Goal: Task Accomplishment & Management: Manage account settings

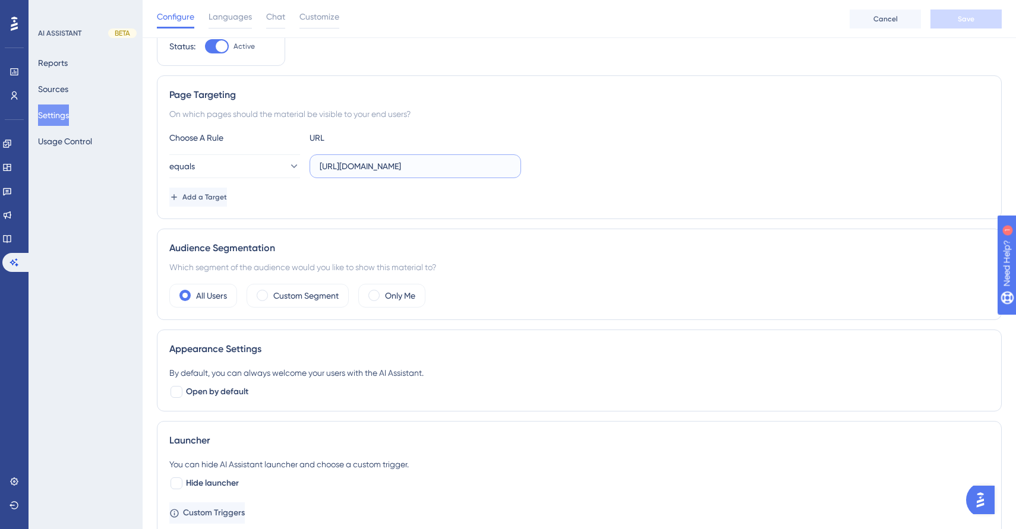
click at [355, 167] on input "[URL][DOMAIN_NAME]" at bounding box center [415, 166] width 191 height 13
type input "[URL][DOMAIN_NAME]"
click at [968, 15] on span "Save" at bounding box center [966, 19] width 17 height 10
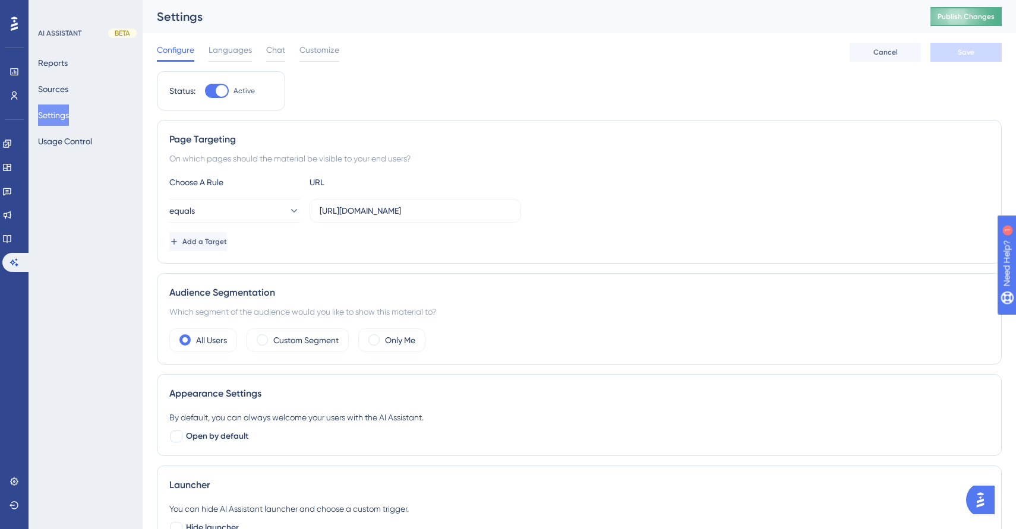
click at [979, 9] on button "Publish Changes" at bounding box center [965, 16] width 71 height 19
click at [43, 64] on button "Reports" at bounding box center [53, 62] width 30 height 21
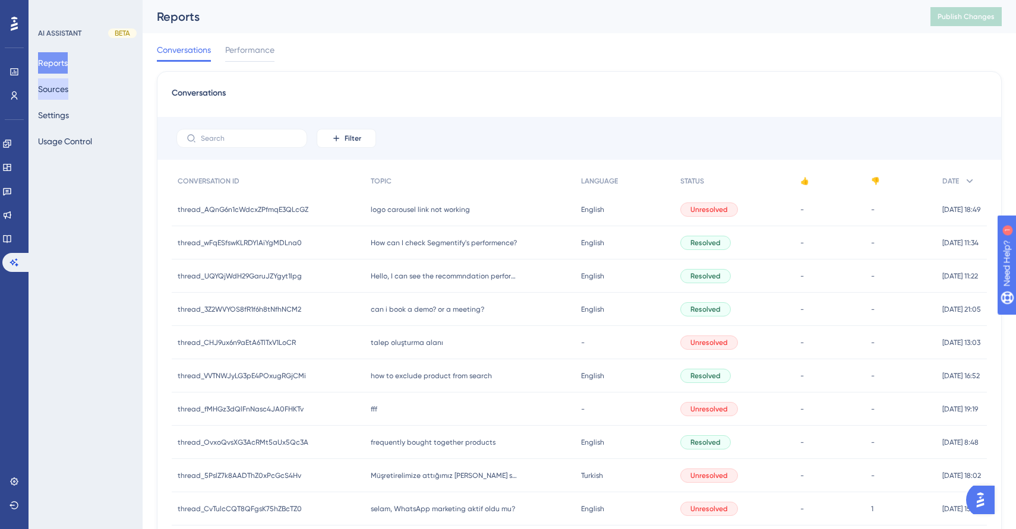
click at [62, 88] on button "Sources" at bounding box center [53, 88] width 30 height 21
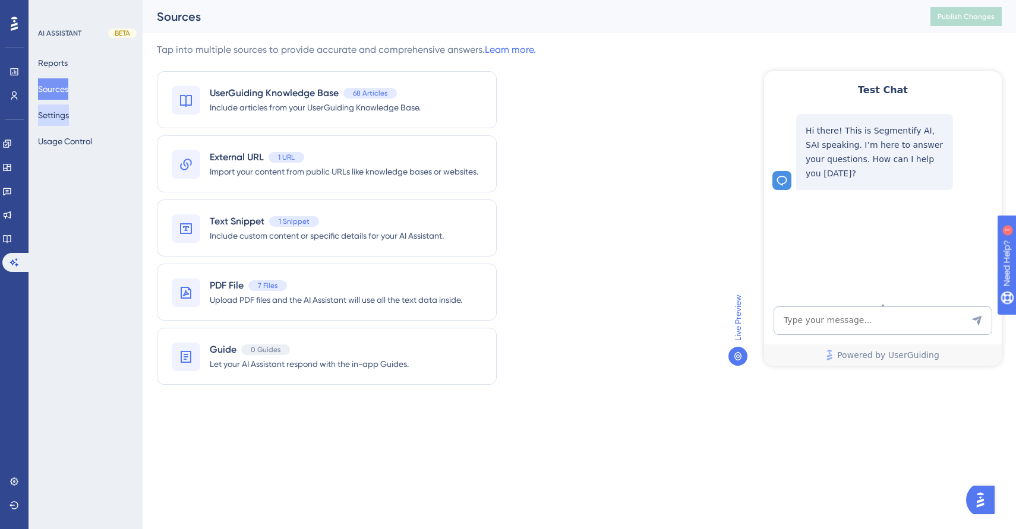
click at [55, 119] on button "Settings" at bounding box center [53, 115] width 31 height 21
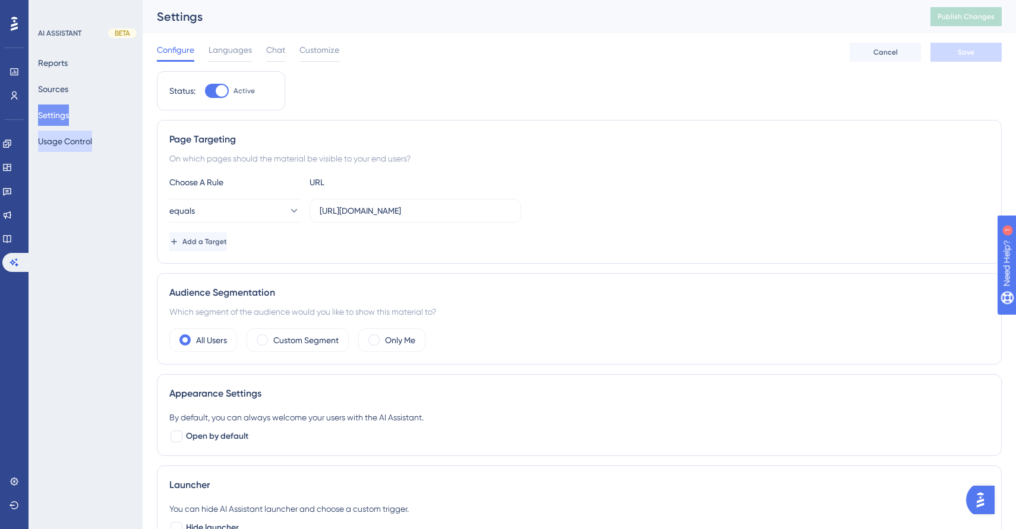
click at [75, 147] on button "Usage Control" at bounding box center [65, 141] width 54 height 21
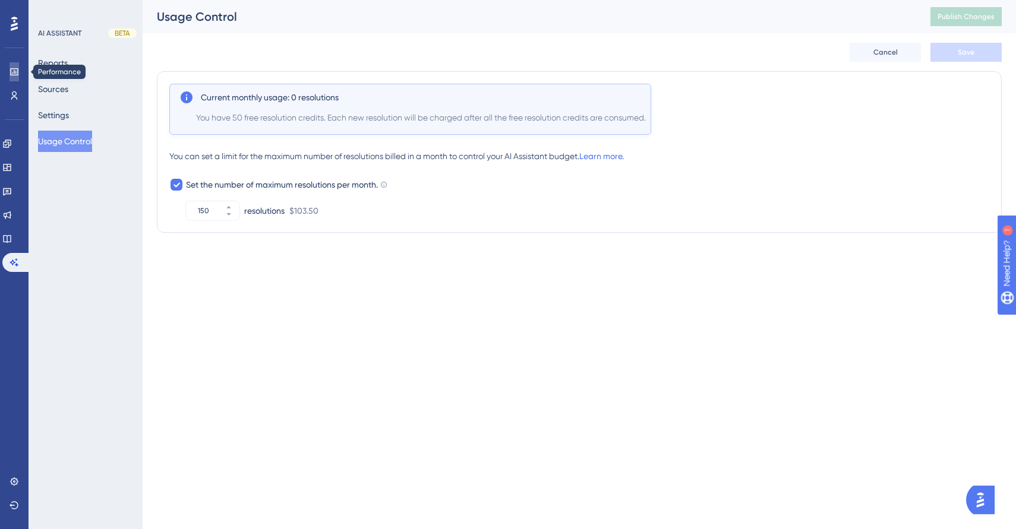
click at [18, 71] on icon at bounding box center [15, 72] width 10 height 10
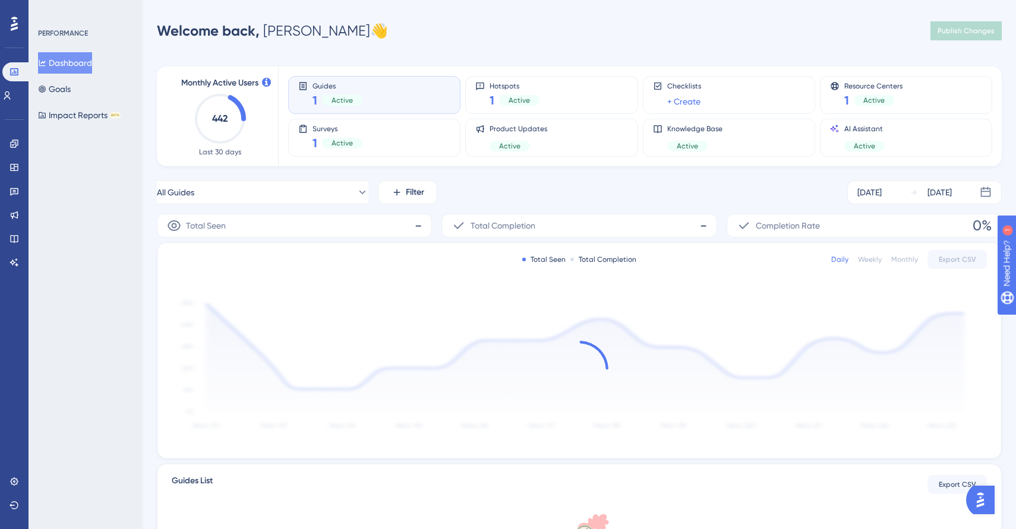
click at [10, 150] on div "Engagement" at bounding box center [15, 143] width 10 height 19
click at [15, 144] on icon at bounding box center [15, 144] width 10 height 10
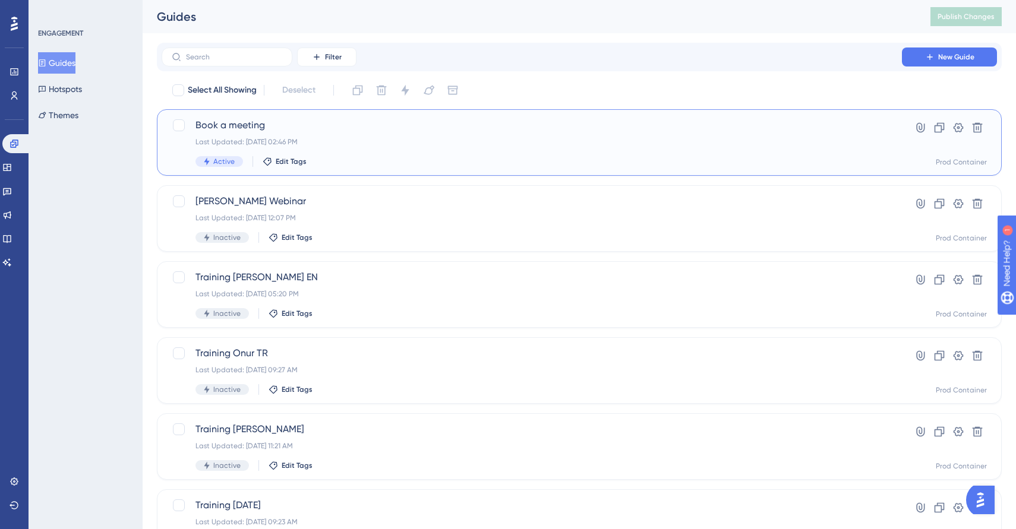
click at [376, 139] on div "Last Updated: [DATE] 02:46 PM" at bounding box center [531, 142] width 673 height 10
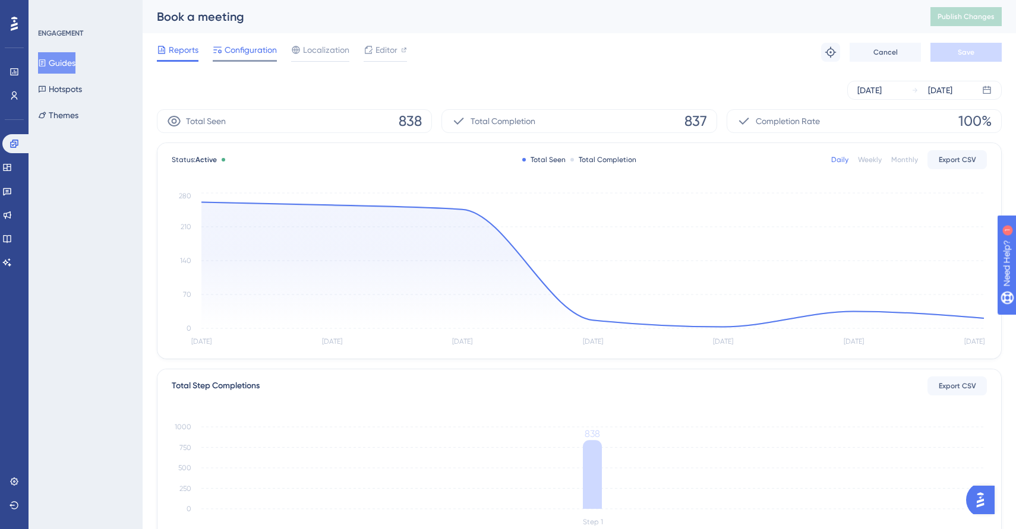
click at [264, 55] on span "Configuration" at bounding box center [251, 50] width 52 height 14
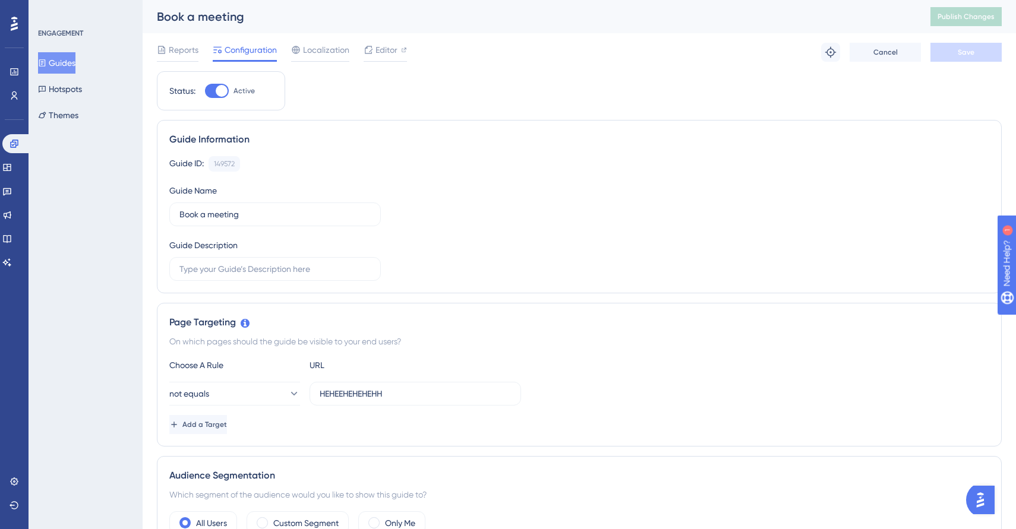
scroll to position [285, 0]
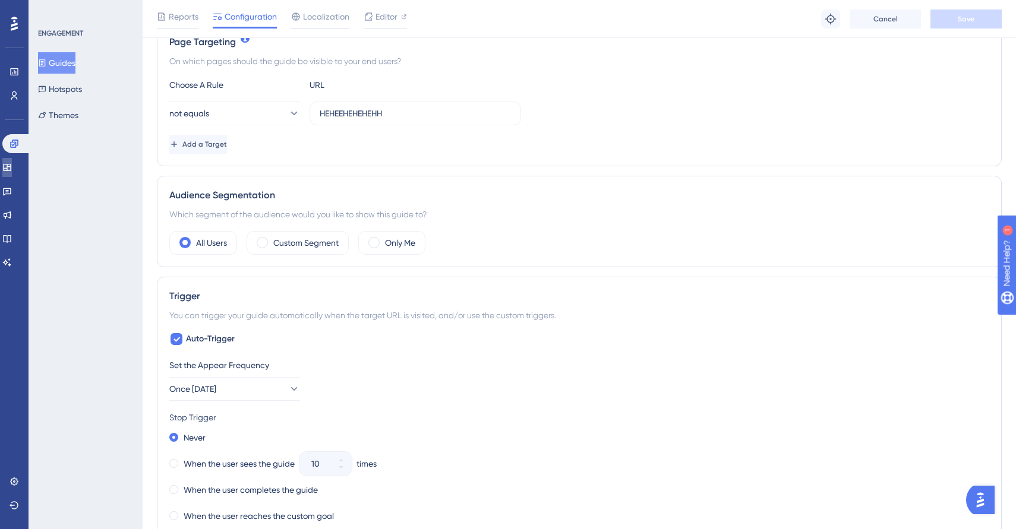
click at [12, 162] on link at bounding box center [7, 167] width 10 height 19
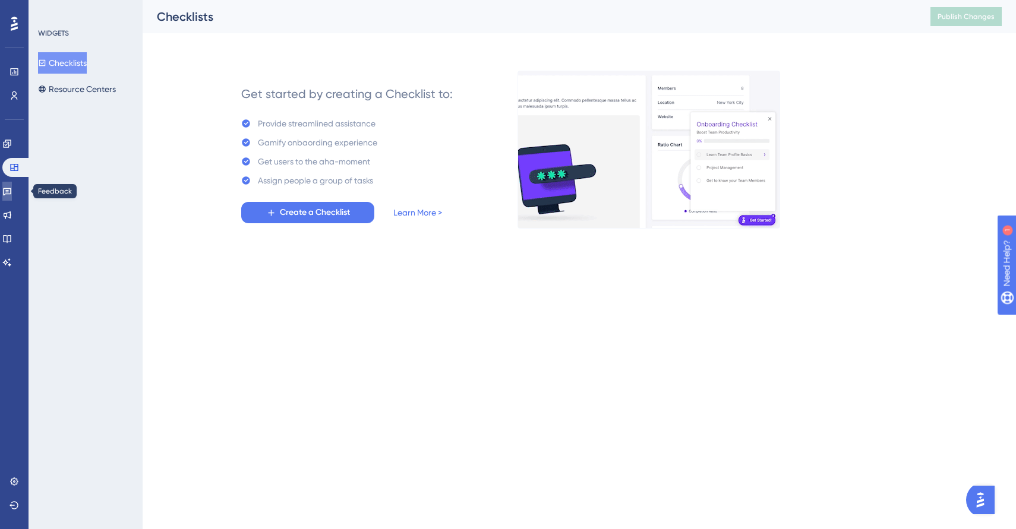
click at [12, 195] on link at bounding box center [7, 191] width 10 height 19
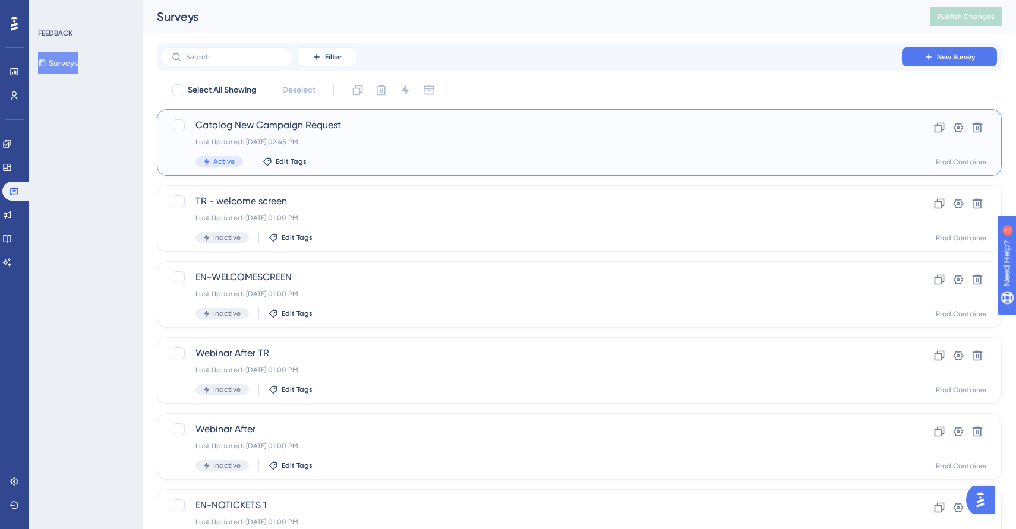
click at [413, 160] on div "Active Edit Tags" at bounding box center [531, 161] width 673 height 11
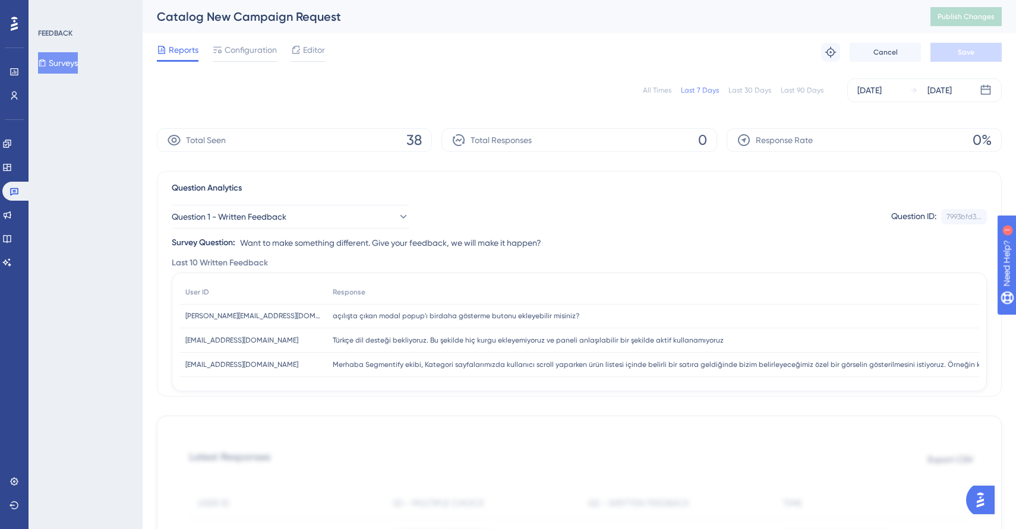
click at [415, 318] on span "açılışta çıkan modal popup'ı birdaha gösterme butonu ekleyebilir misiniz?" at bounding box center [456, 316] width 247 height 10
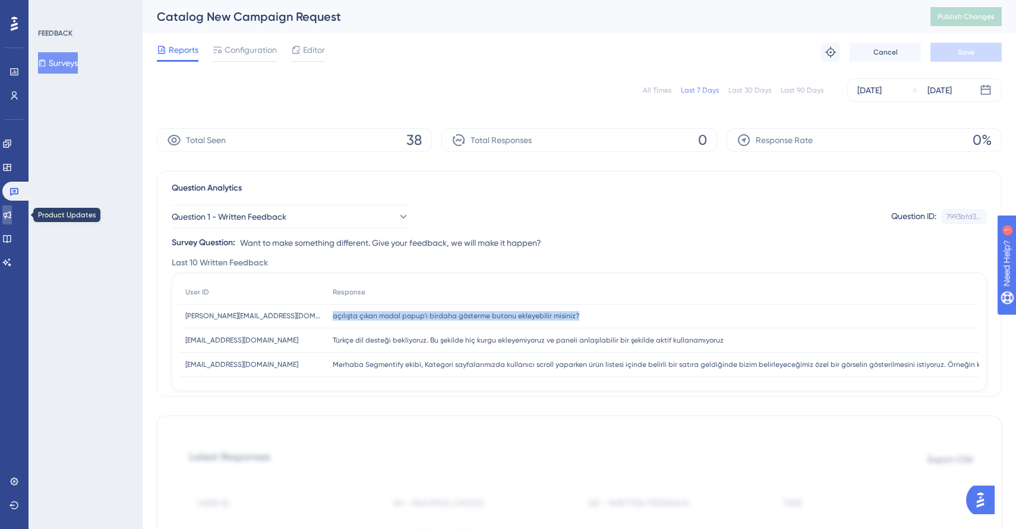
click at [10, 207] on link at bounding box center [7, 215] width 10 height 19
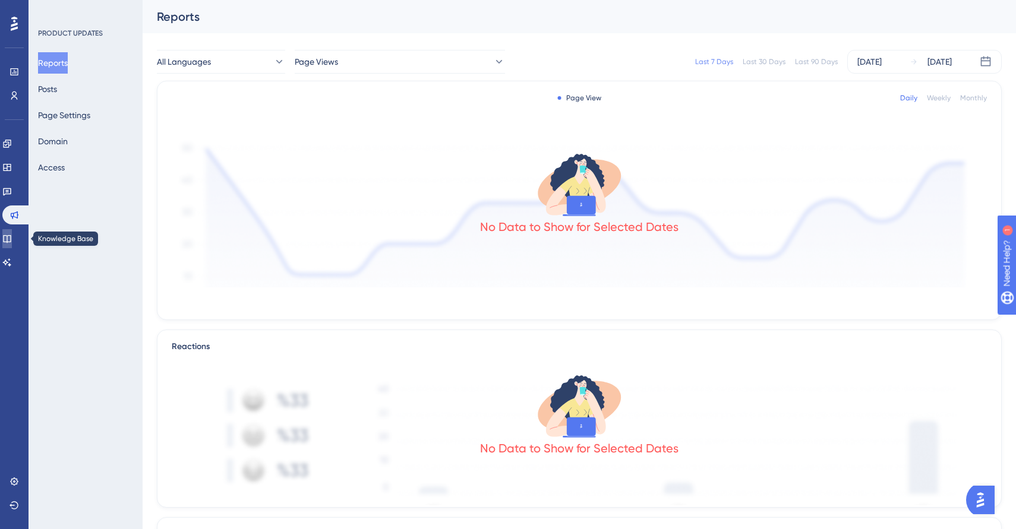
click at [12, 240] on link at bounding box center [7, 238] width 10 height 19
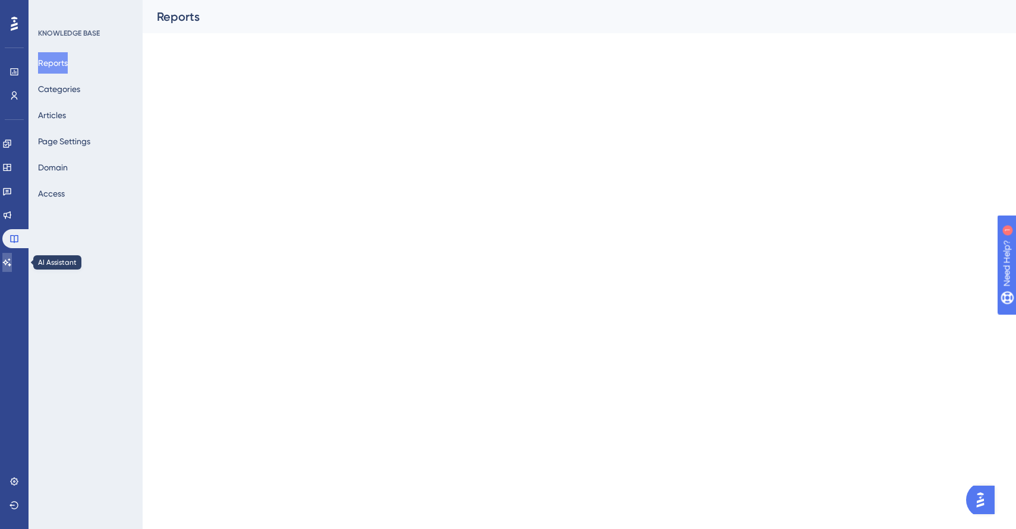
click at [12, 261] on link at bounding box center [7, 262] width 10 height 19
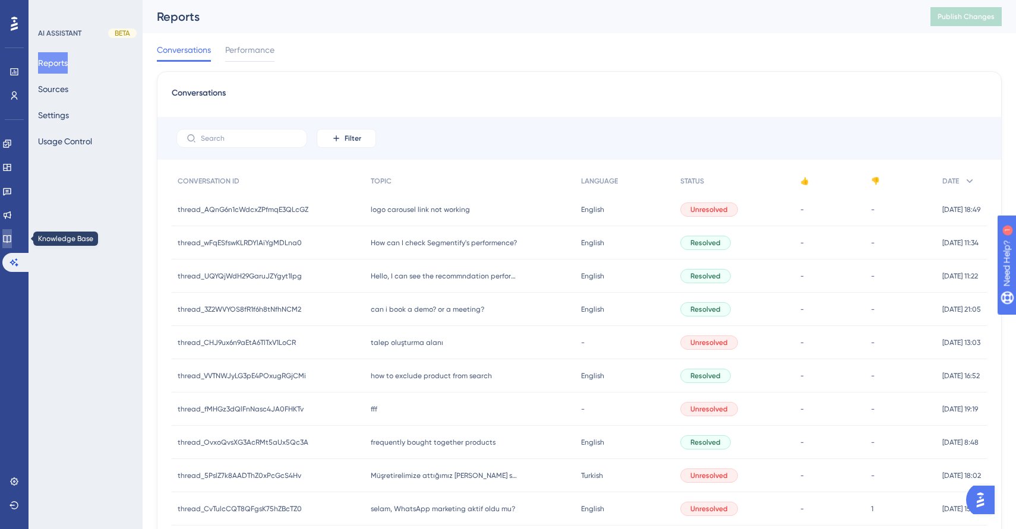
click at [12, 236] on icon at bounding box center [7, 239] width 10 height 10
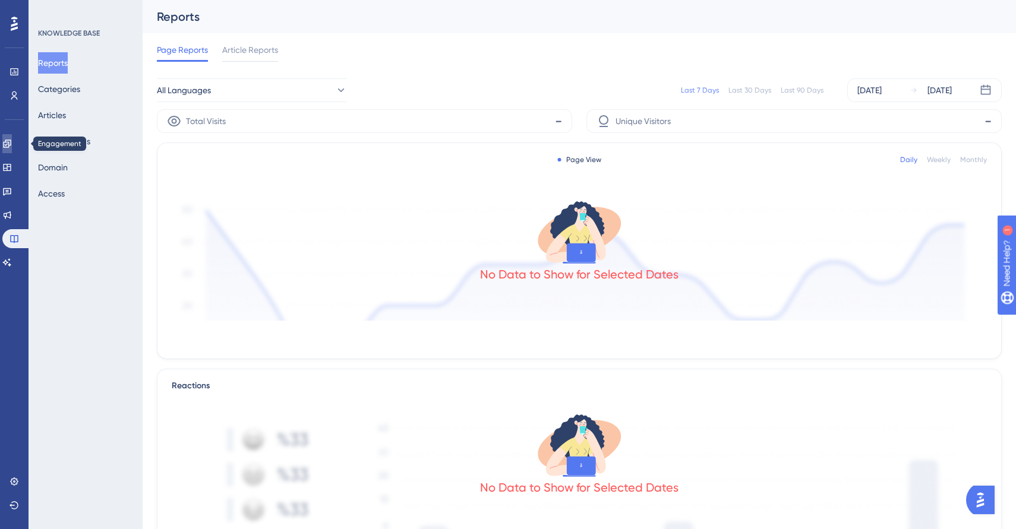
click at [12, 144] on icon at bounding box center [7, 144] width 10 height 10
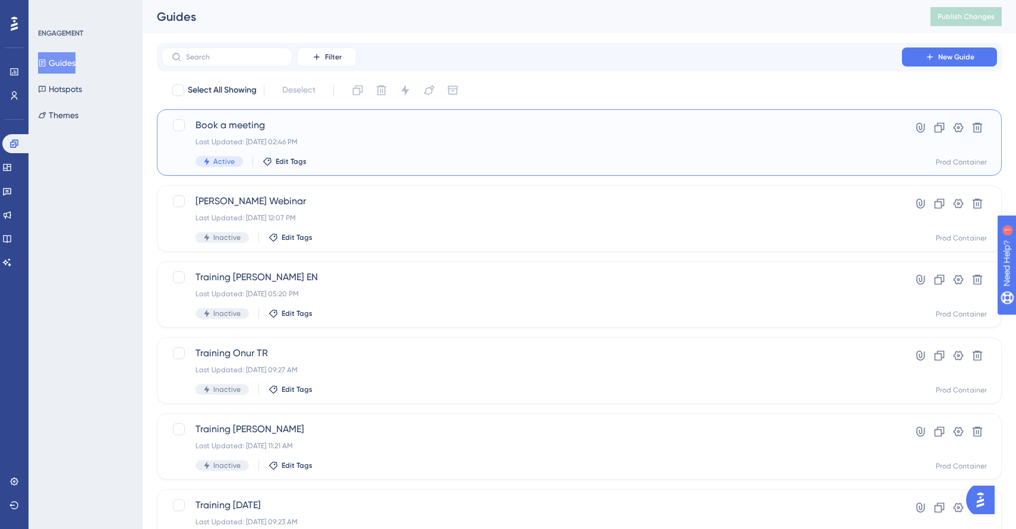
click at [405, 152] on div "Book a meeting Last Updated: [DATE] 02:46 PM Active Edit Tags" at bounding box center [531, 142] width 673 height 49
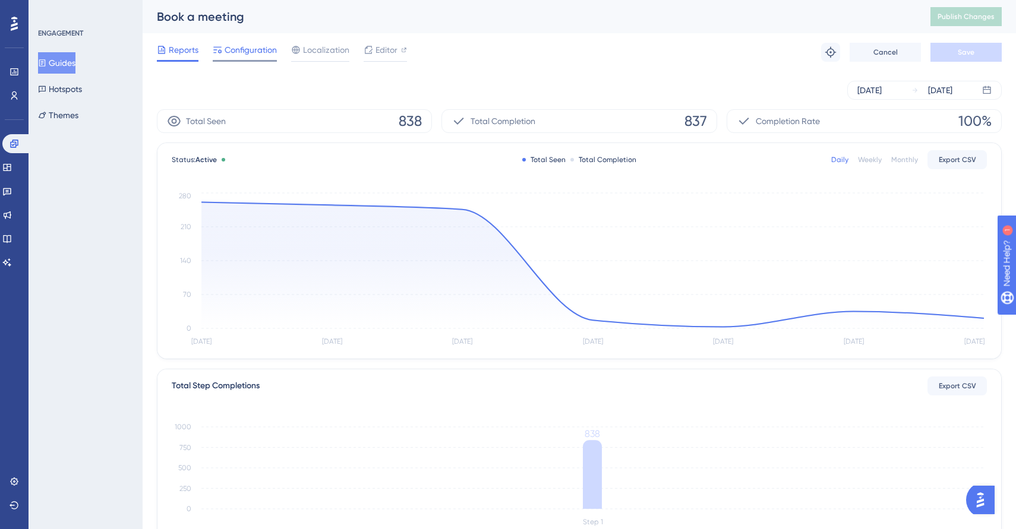
click at [269, 55] on span "Configuration" at bounding box center [251, 50] width 52 height 14
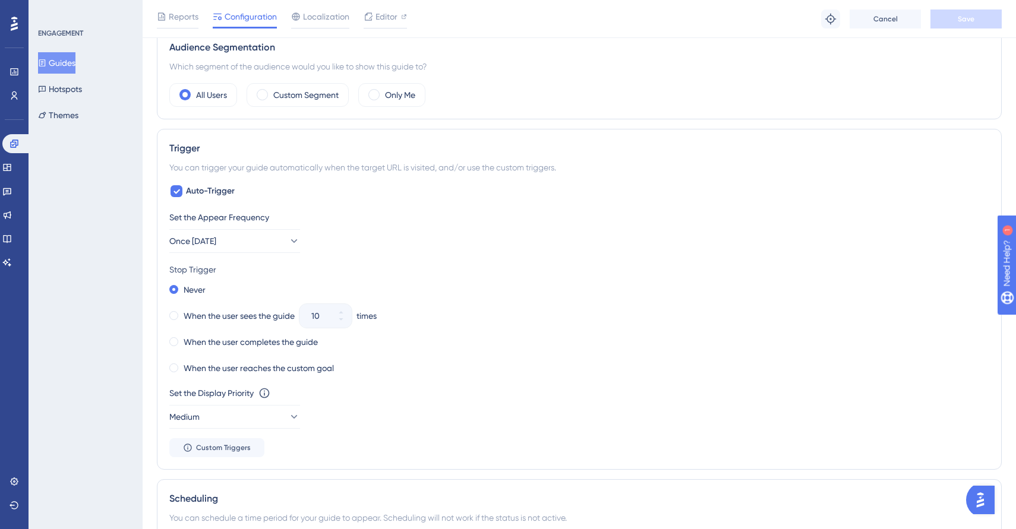
scroll to position [510, 0]
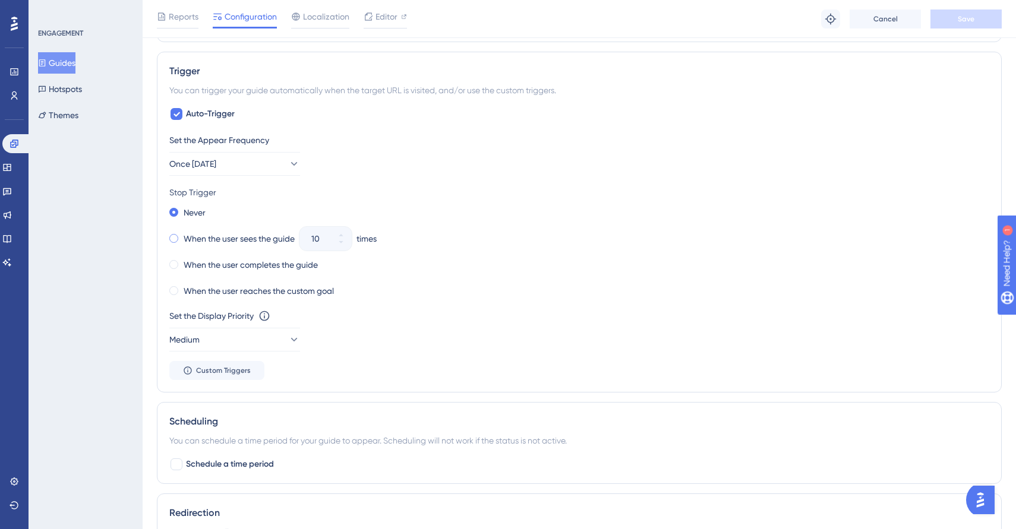
click at [176, 237] on span at bounding box center [173, 238] width 9 height 9
click at [182, 236] on input "radio" at bounding box center [182, 236] width 0 height 0
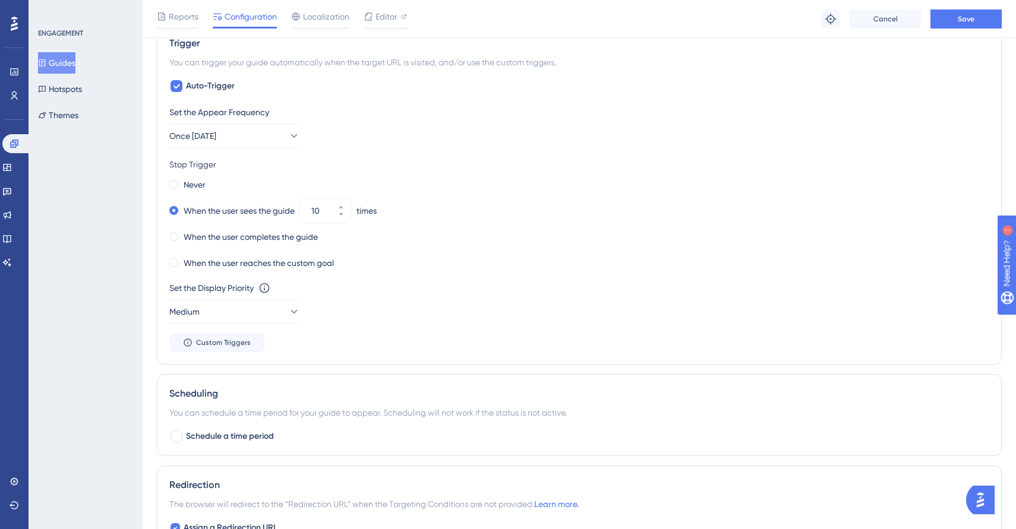
scroll to position [537, 0]
click at [347, 215] on button "10" at bounding box center [340, 218] width 21 height 12
click at [347, 215] on button "9" at bounding box center [340, 218] width 21 height 12
click at [347, 215] on button "8" at bounding box center [340, 218] width 21 height 12
click at [347, 215] on button "7" at bounding box center [340, 218] width 21 height 12
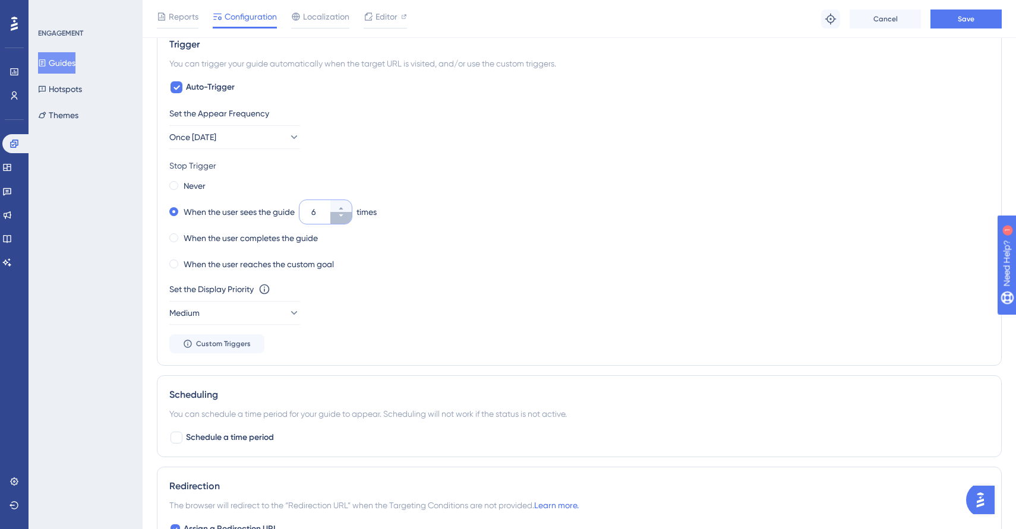
click at [347, 215] on button "6" at bounding box center [340, 218] width 21 height 12
type input "5"
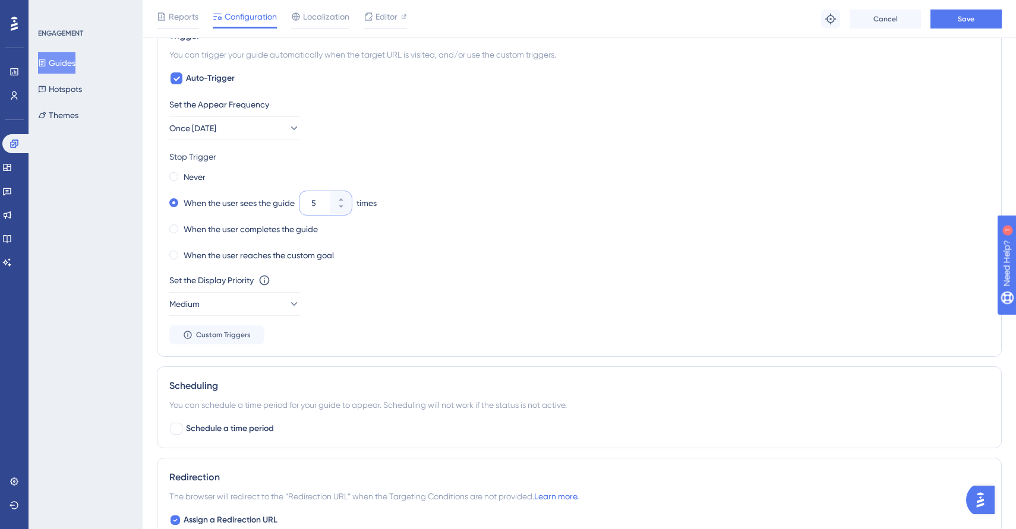
scroll to position [556, 0]
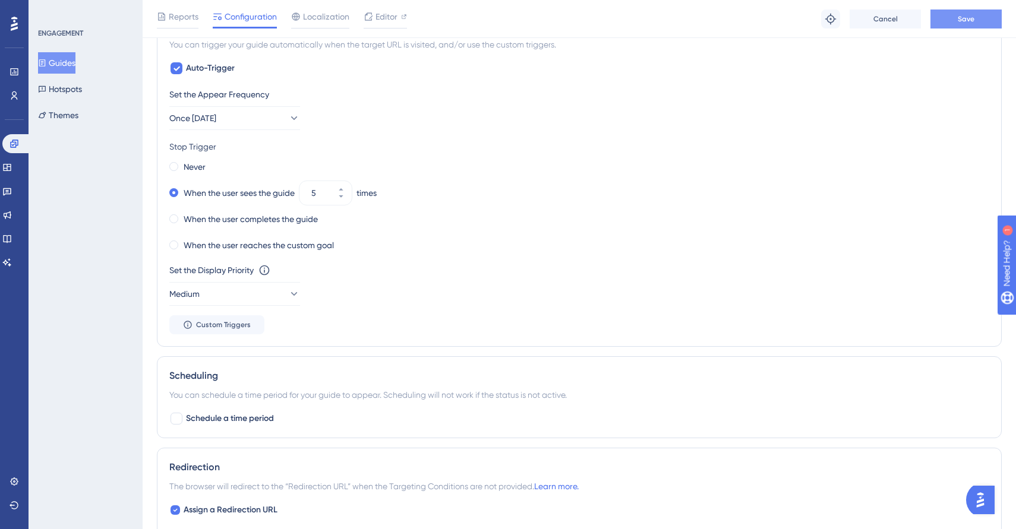
click at [986, 16] on button "Save" at bounding box center [965, 19] width 71 height 19
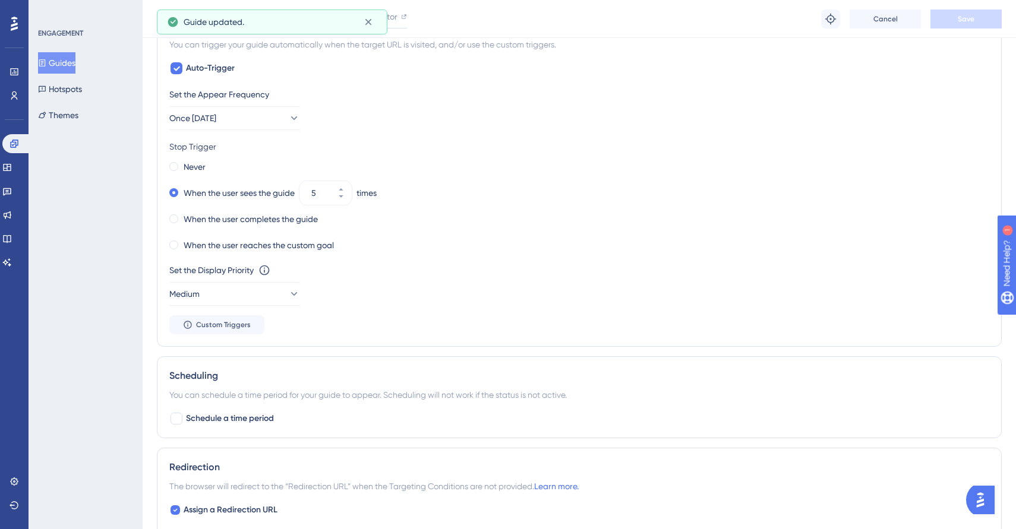
scroll to position [0, 0]
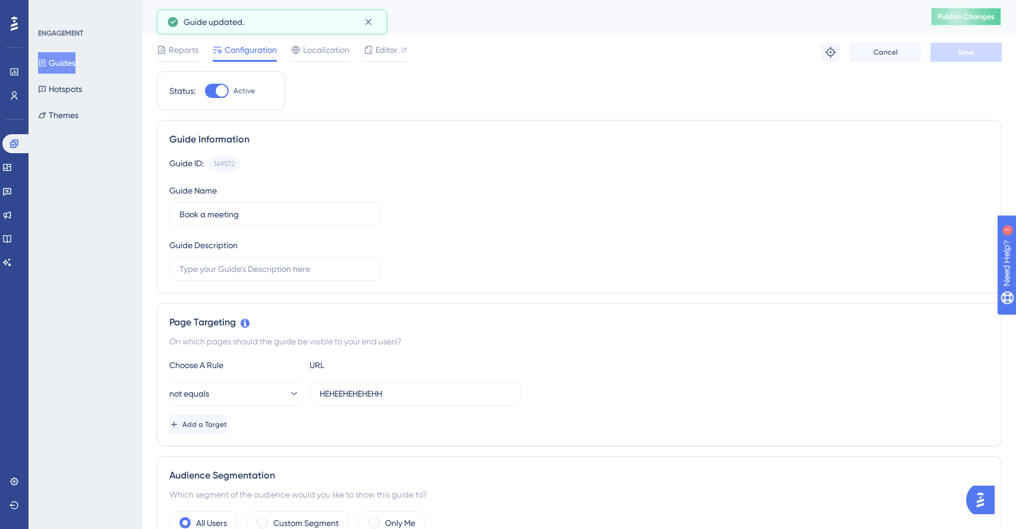
click at [968, 17] on span "Publish Changes" at bounding box center [966, 17] width 57 height 10
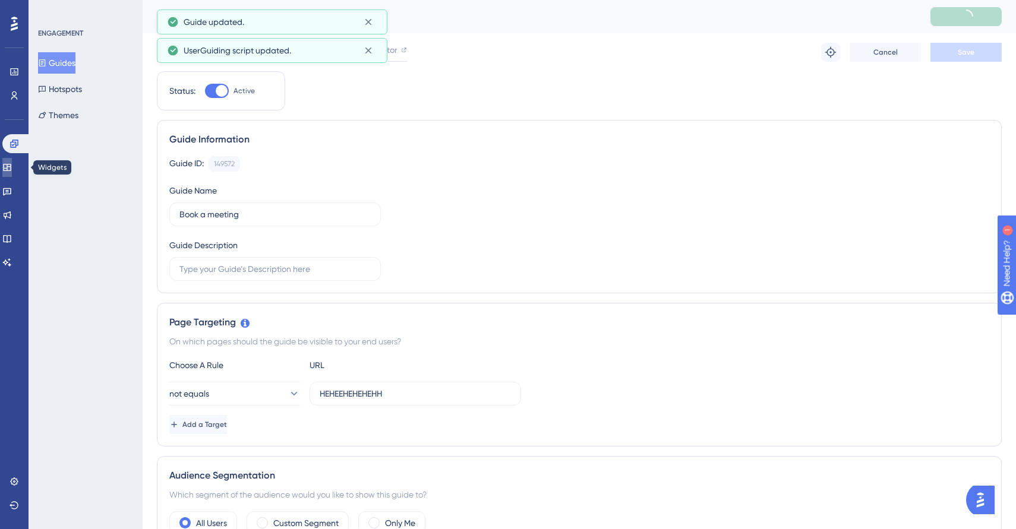
click at [11, 171] on icon at bounding box center [7, 167] width 8 height 7
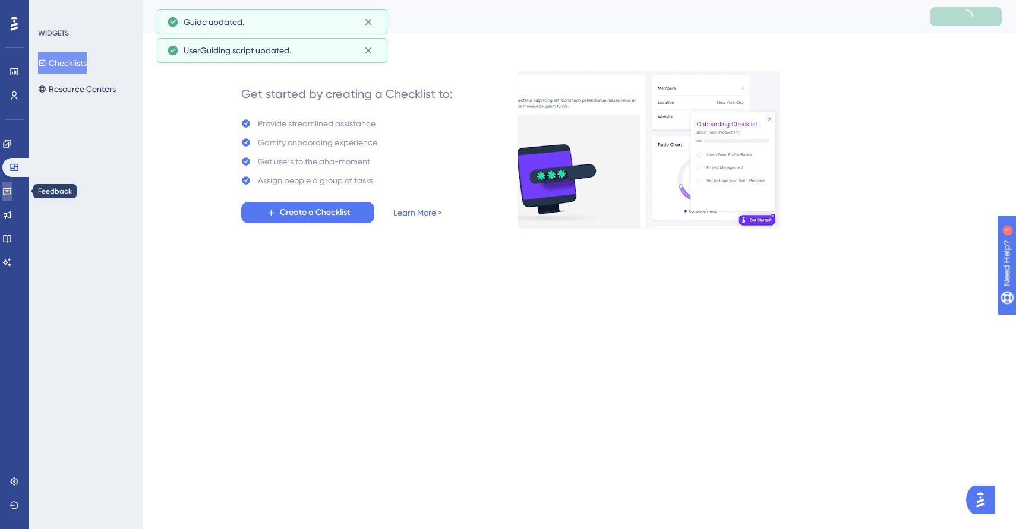
click at [12, 194] on icon at bounding box center [7, 192] width 10 height 10
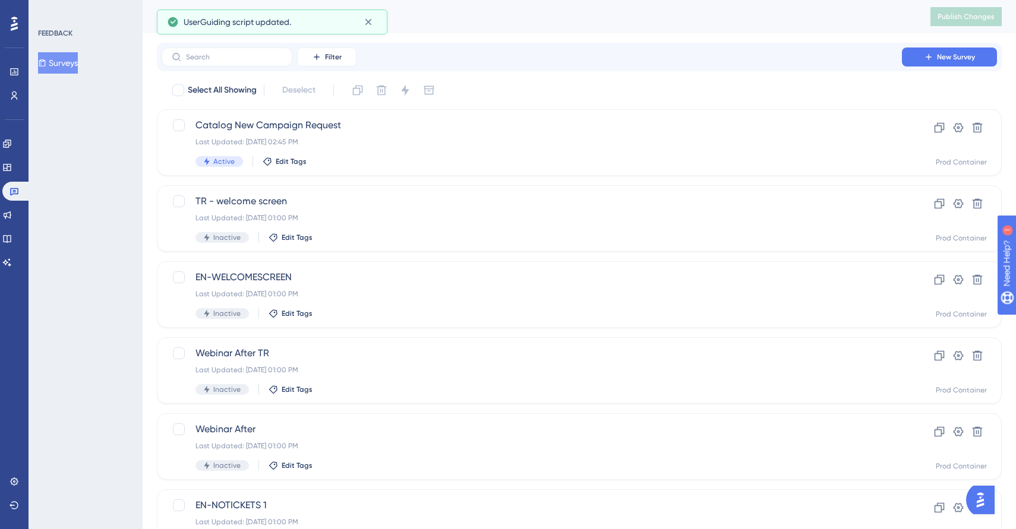
click at [25, 209] on updates "Product Updates" at bounding box center [14, 215] width 24 height 19
click at [11, 214] on icon at bounding box center [8, 216] width 8 height 8
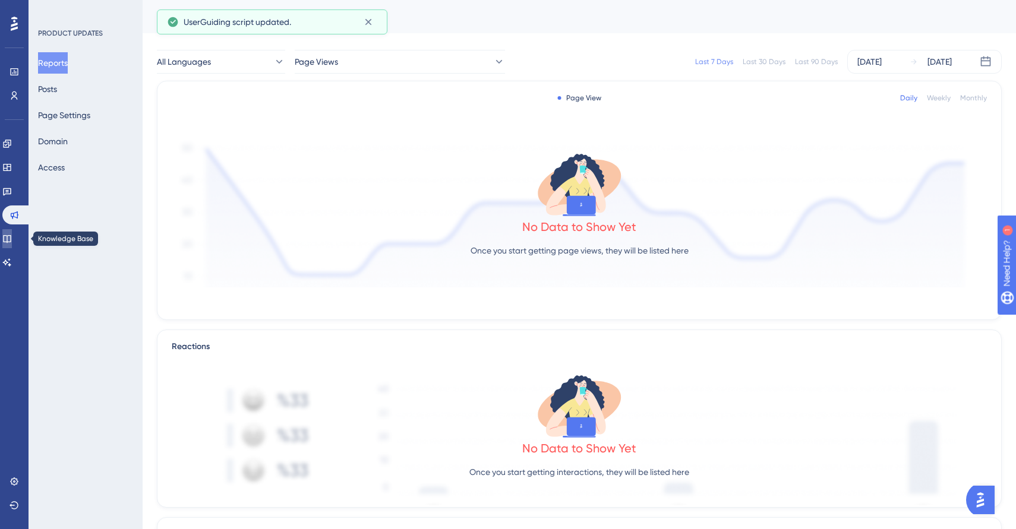
click at [12, 231] on link at bounding box center [7, 238] width 10 height 19
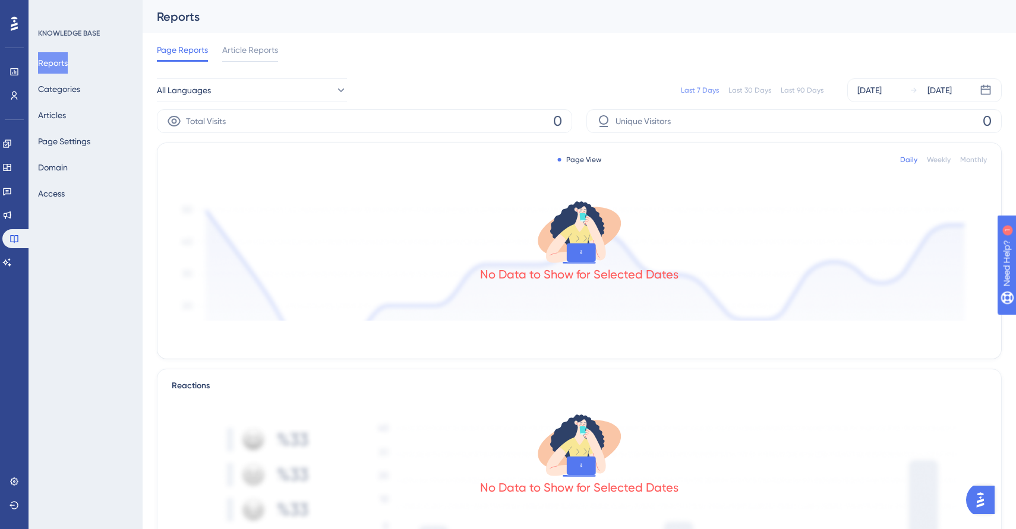
click at [99, 111] on div "Reports Categories Articles Page Settings Domain Access" at bounding box center [86, 128] width 96 height 152
click at [66, 114] on button "Articles" at bounding box center [52, 115] width 28 height 21
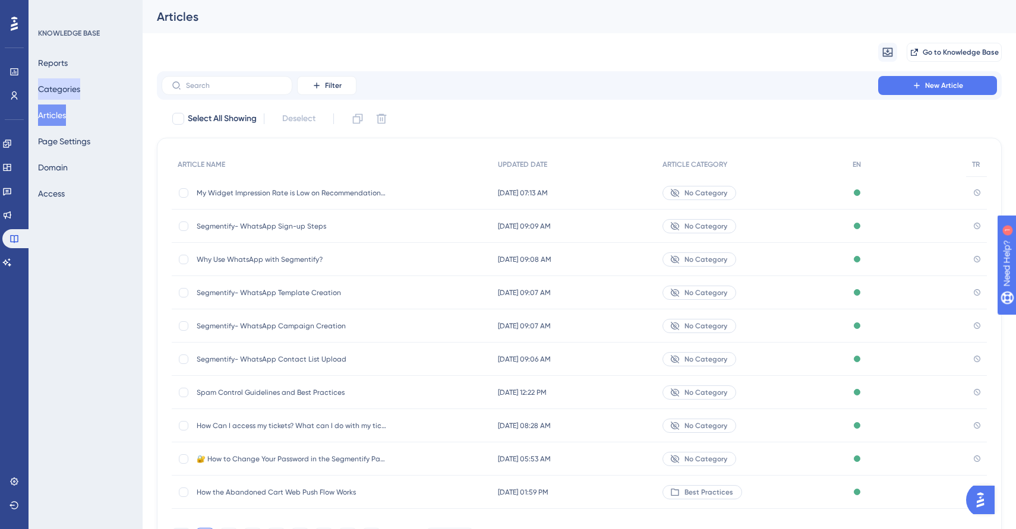
click at [71, 98] on button "Categories" at bounding box center [59, 88] width 42 height 21
